Goal: Book appointment/travel/reservation

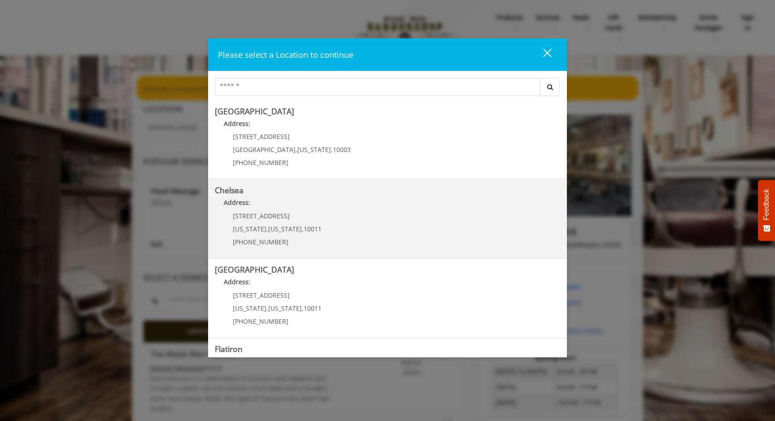
click at [421, 209] on p "Address:" at bounding box center [387, 205] width 345 height 14
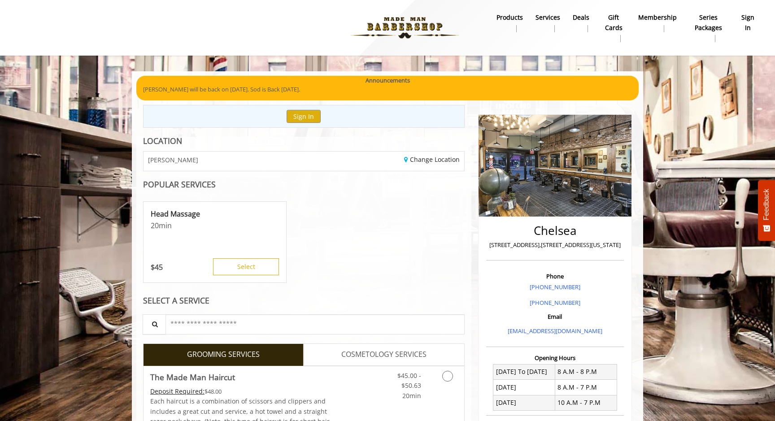
click at [741, 24] on b "sign in" at bounding box center [748, 23] width 15 height 20
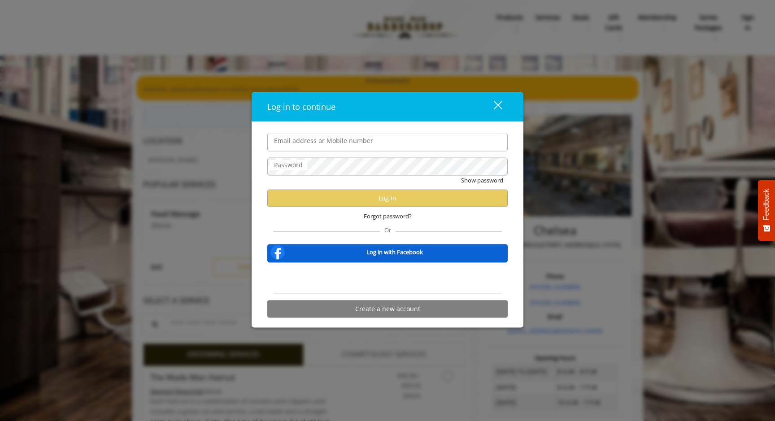
type input "**********"
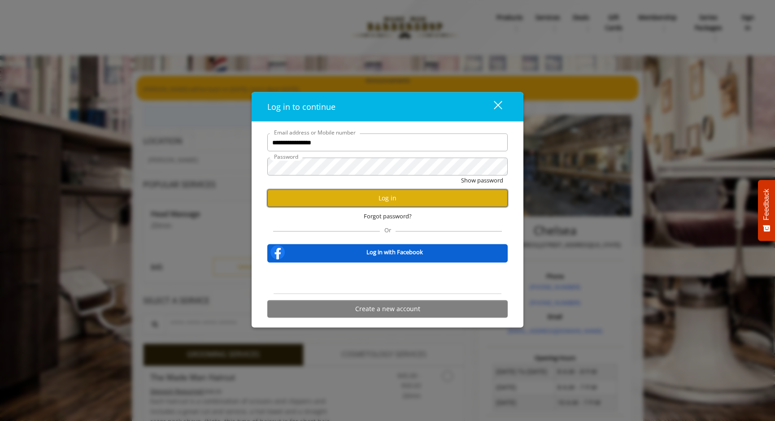
click at [427, 205] on button "Log in" at bounding box center [387, 197] width 240 height 17
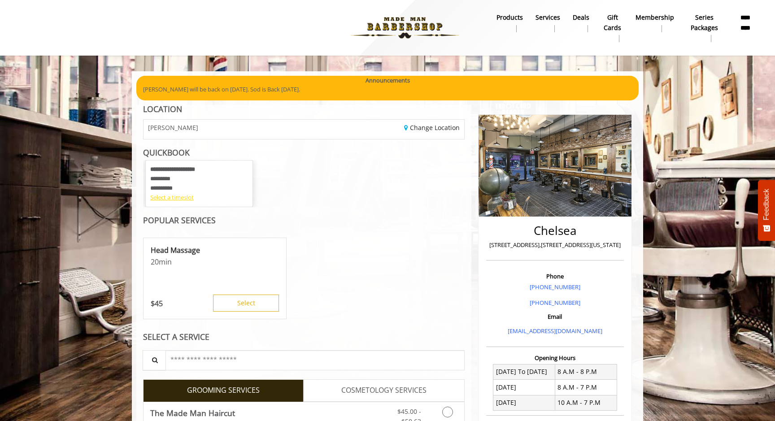
click at [172, 197] on div "Select a timeslot" at bounding box center [199, 197] width 98 height 9
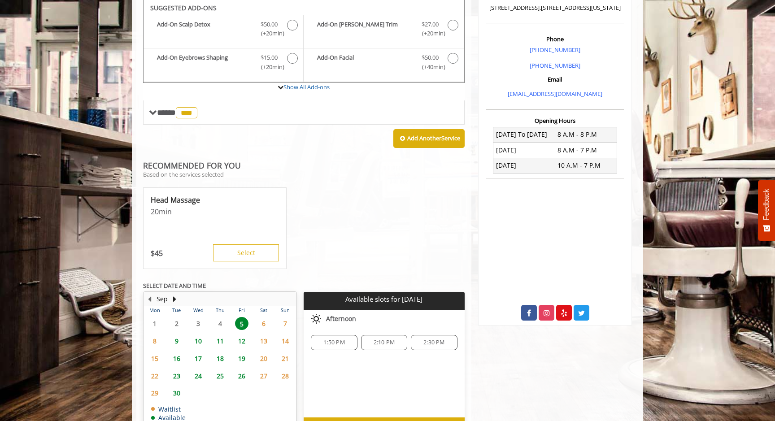
scroll to position [275, 0]
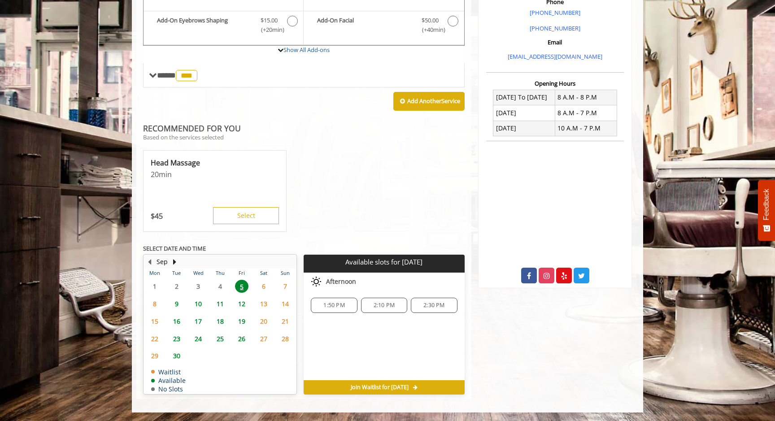
click at [174, 307] on span "9" at bounding box center [176, 303] width 13 height 13
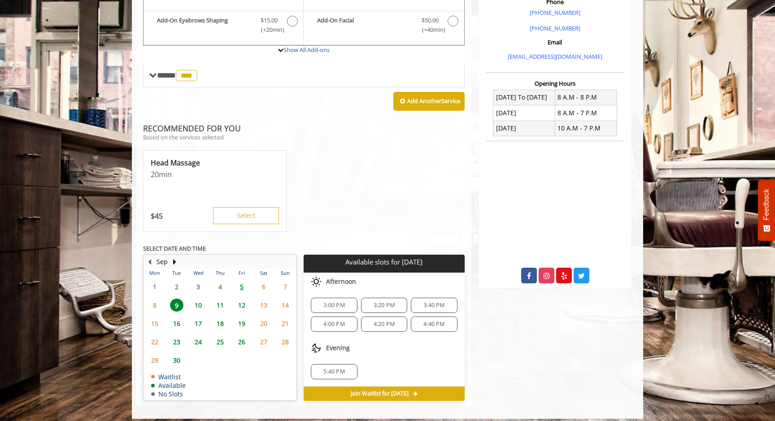
scroll to position [281, 0]
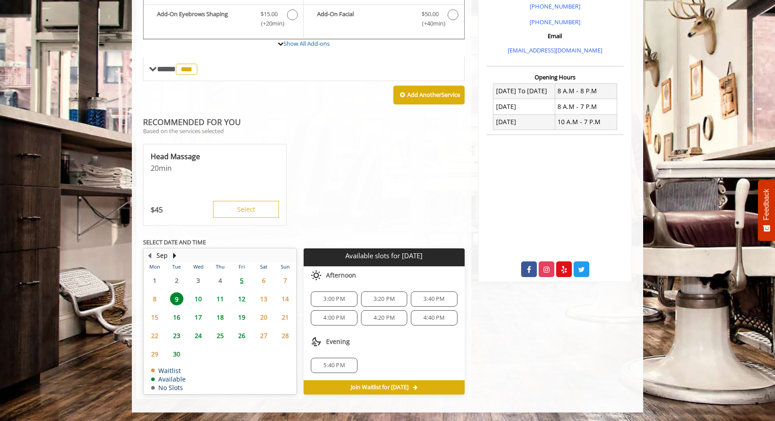
click at [239, 281] on span "5" at bounding box center [241, 280] width 13 height 13
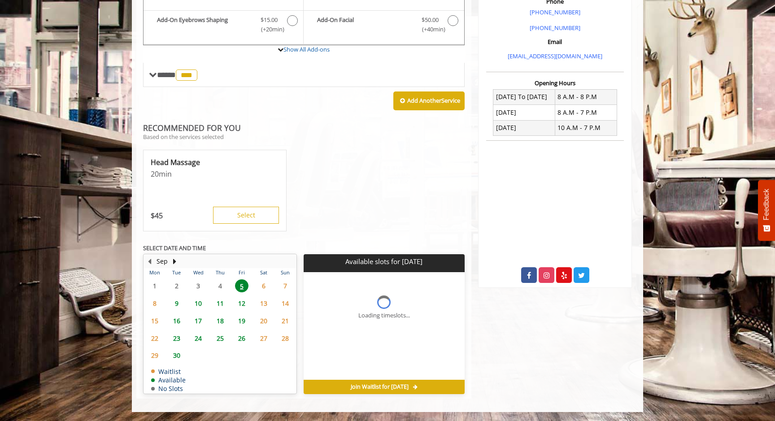
scroll to position [275, 0]
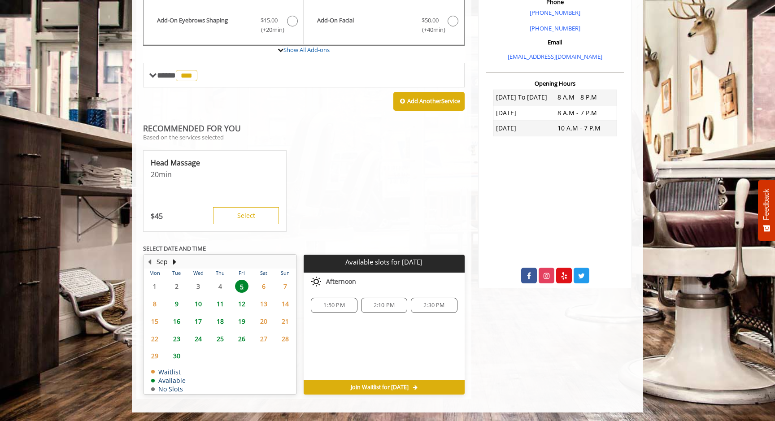
click at [262, 282] on span "6" at bounding box center [263, 286] width 13 height 13
